Goal: Task Accomplishment & Management: Use online tool/utility

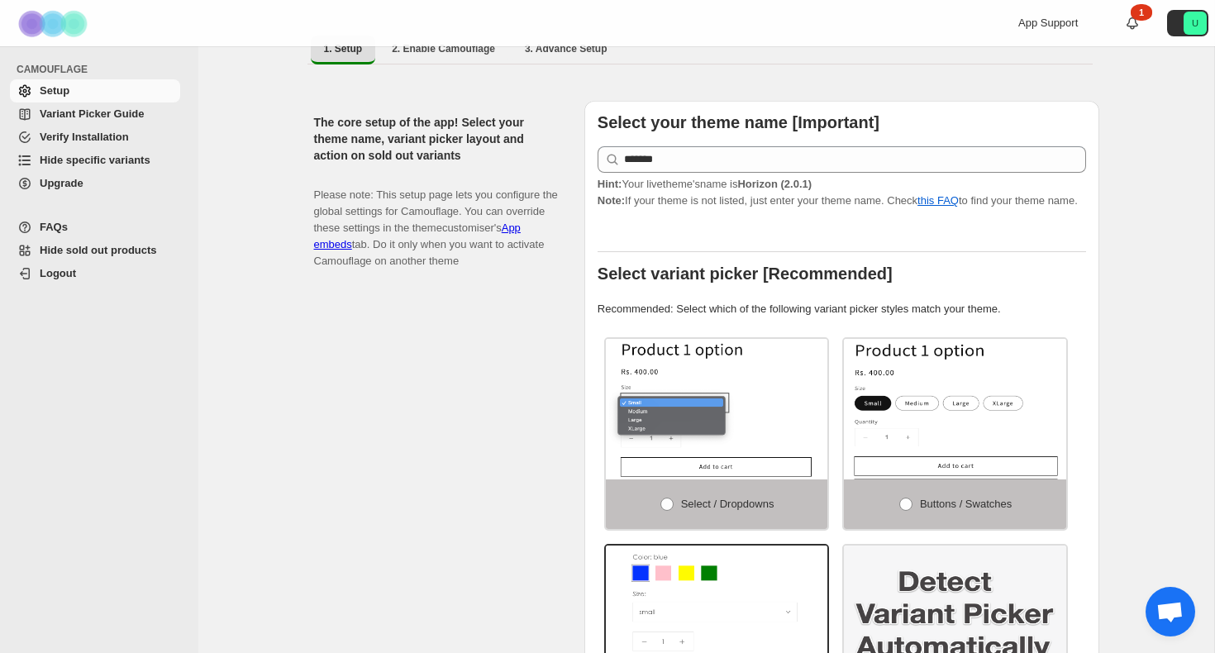
scroll to position [154, 0]
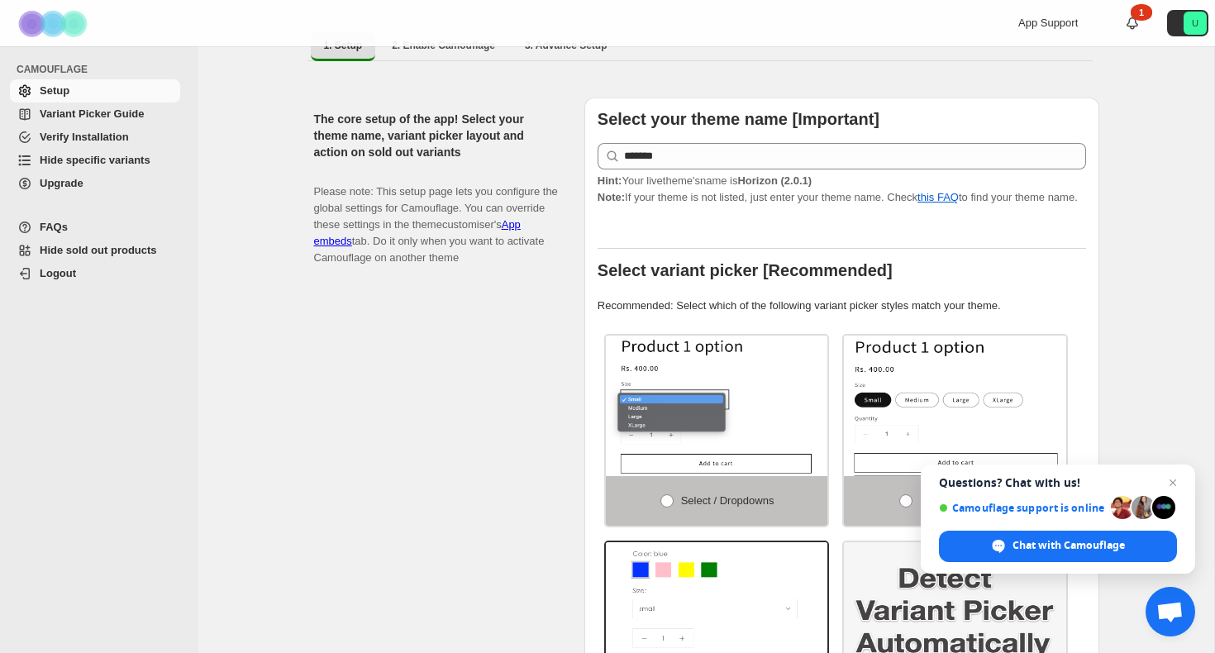
click at [83, 117] on span "Variant Picker Guide" at bounding box center [92, 113] width 104 height 12
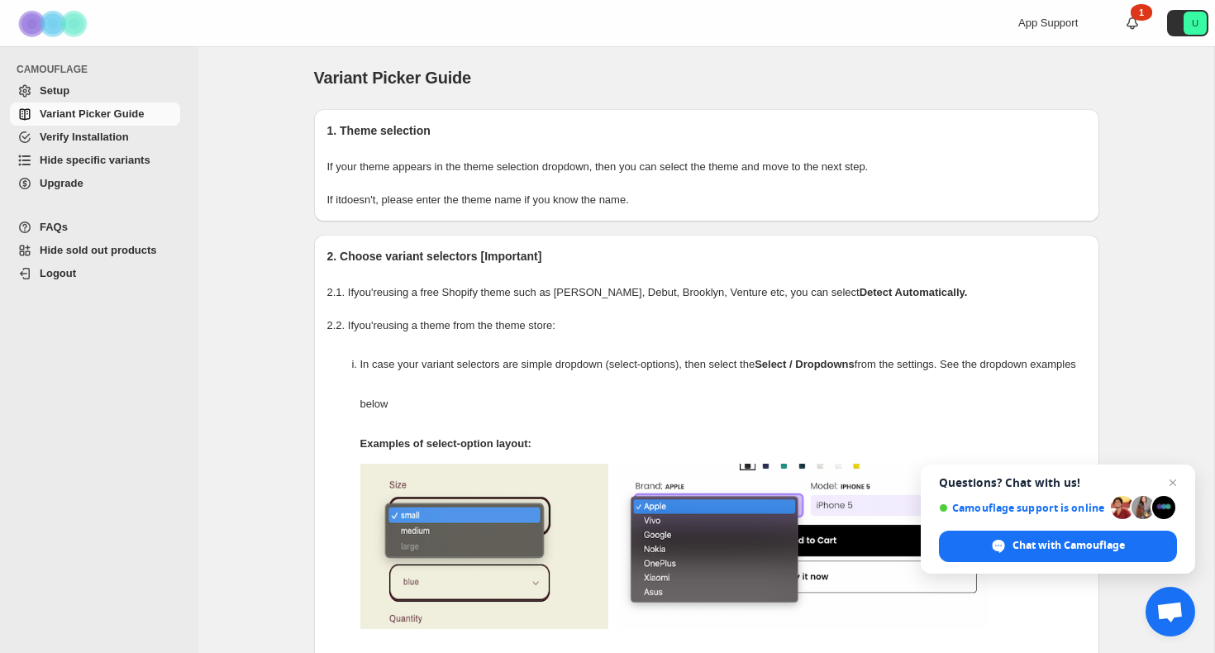
click at [118, 160] on span "Hide specific variants" at bounding box center [95, 160] width 111 height 12
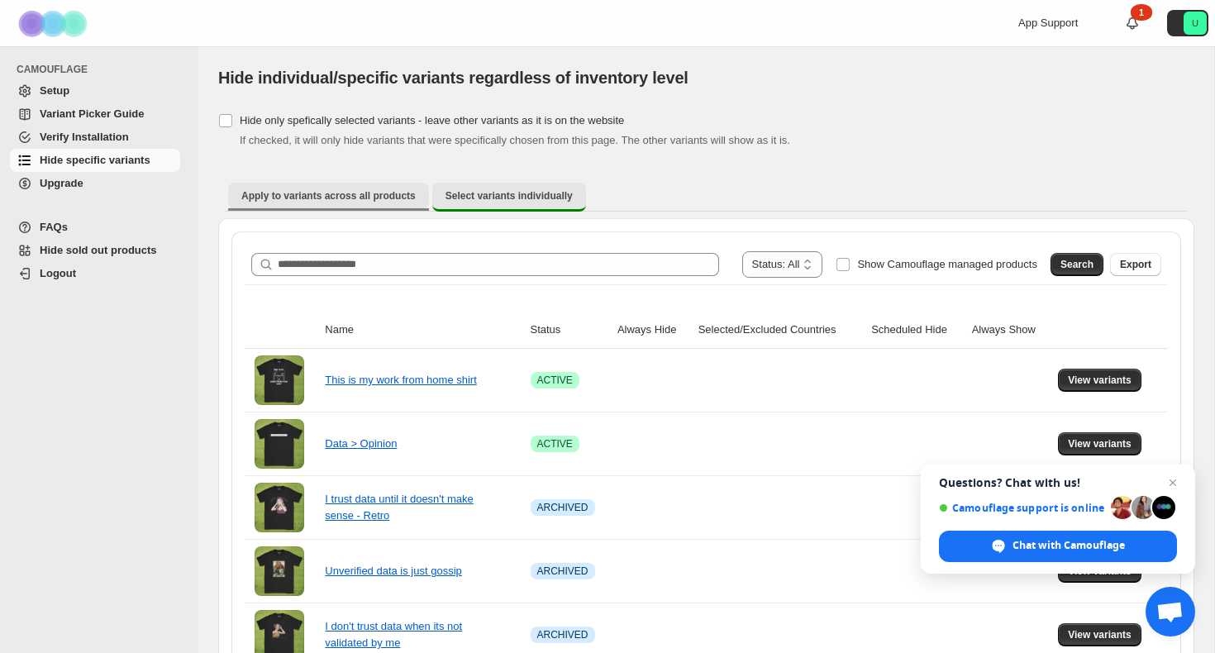
click at [359, 203] on button "Apply to variants across all products" at bounding box center [328, 196] width 201 height 26
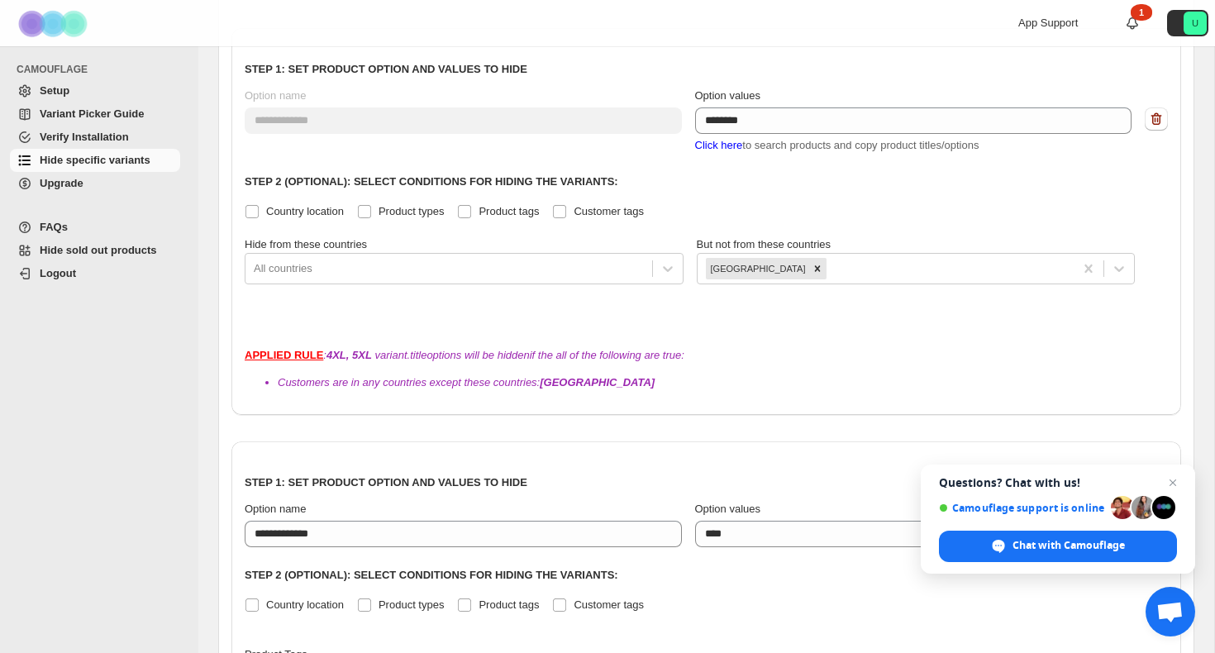
scroll to position [245, 0]
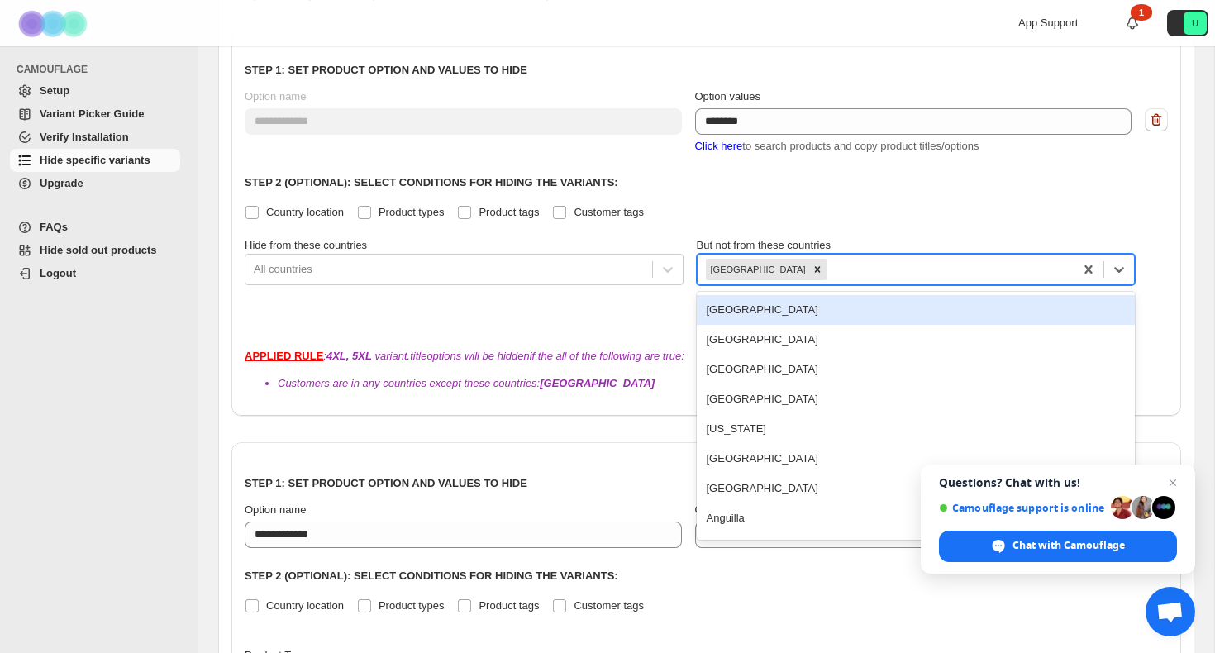
click at [830, 264] on div at bounding box center [948, 269] width 236 height 20
click at [861, 223] on div "Country location Product types Product tags Customer tags" at bounding box center [706, 212] width 923 height 23
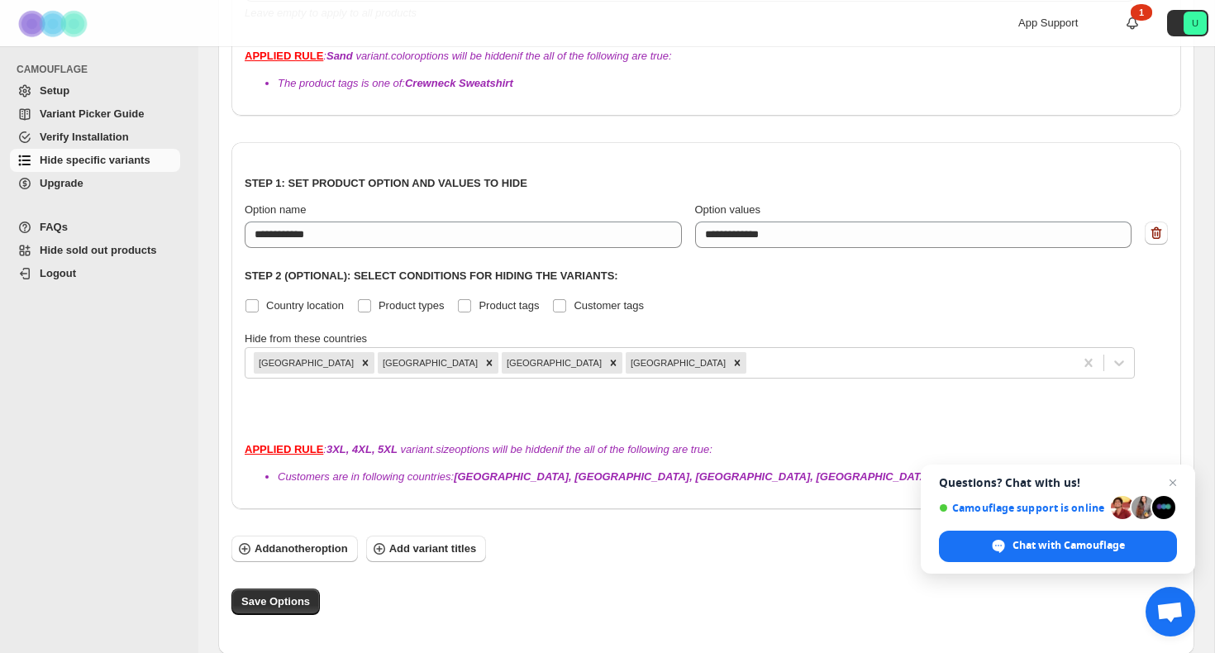
scroll to position [936, 0]
